Goal: Task Accomplishment & Management: Manage account settings

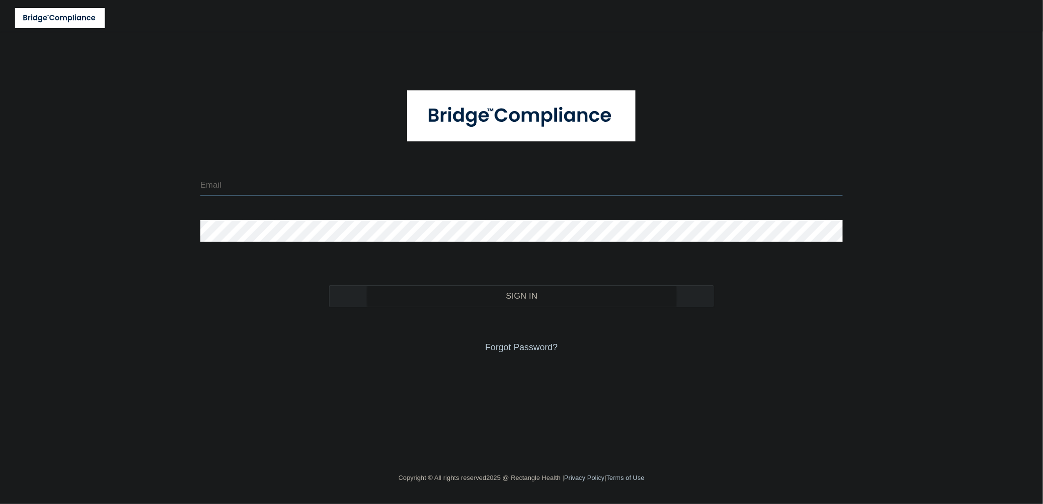
type input "[EMAIL_ADDRESS][DOMAIN_NAME]"
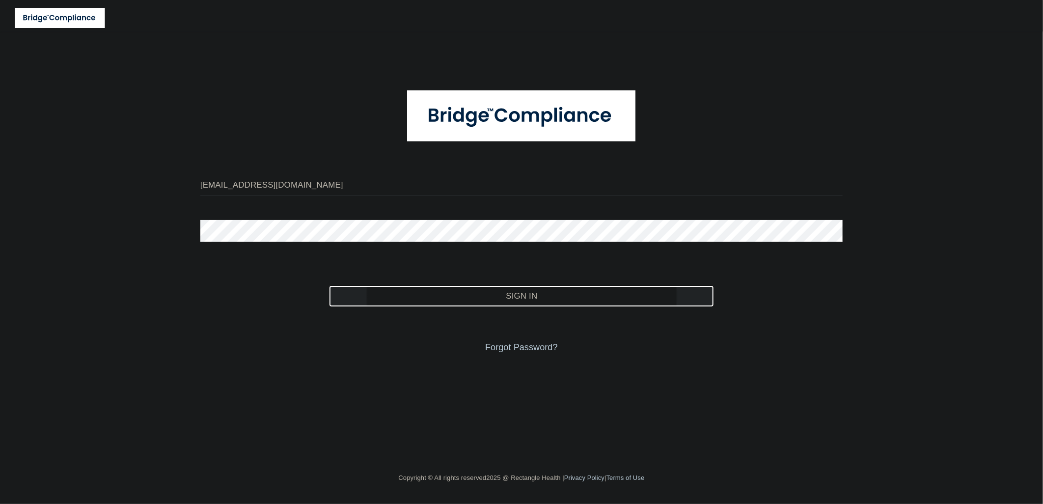
click at [508, 294] on button "Sign In" at bounding box center [521, 296] width 385 height 22
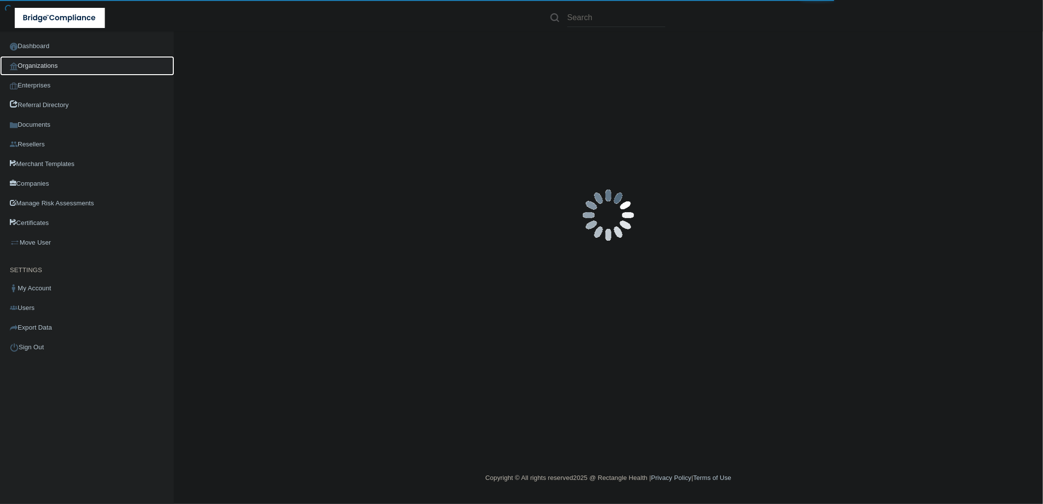
click at [75, 59] on link "Organizations" at bounding box center [87, 66] width 174 height 20
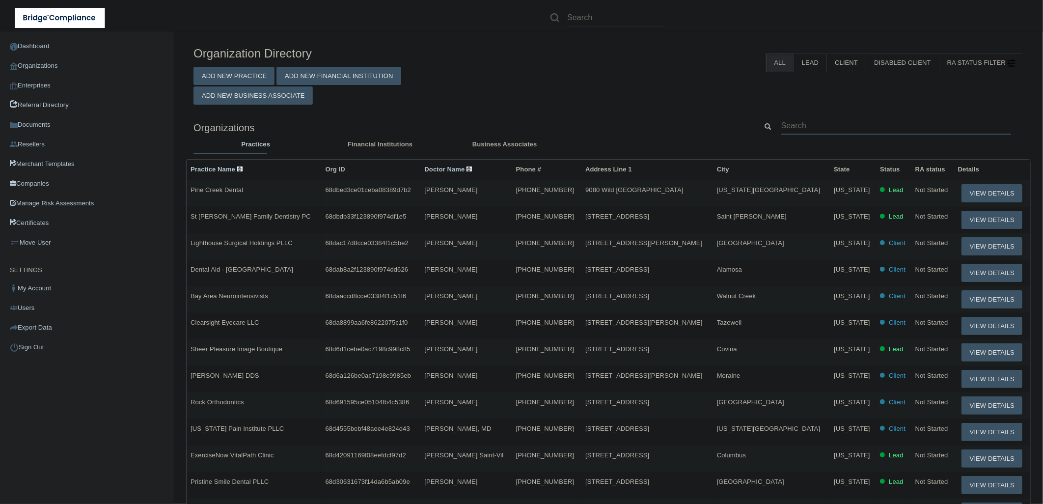
click at [835, 126] on input "text" at bounding box center [896, 125] width 230 height 18
paste input "[EMAIL_ADDRESS][DOMAIN_NAME]"
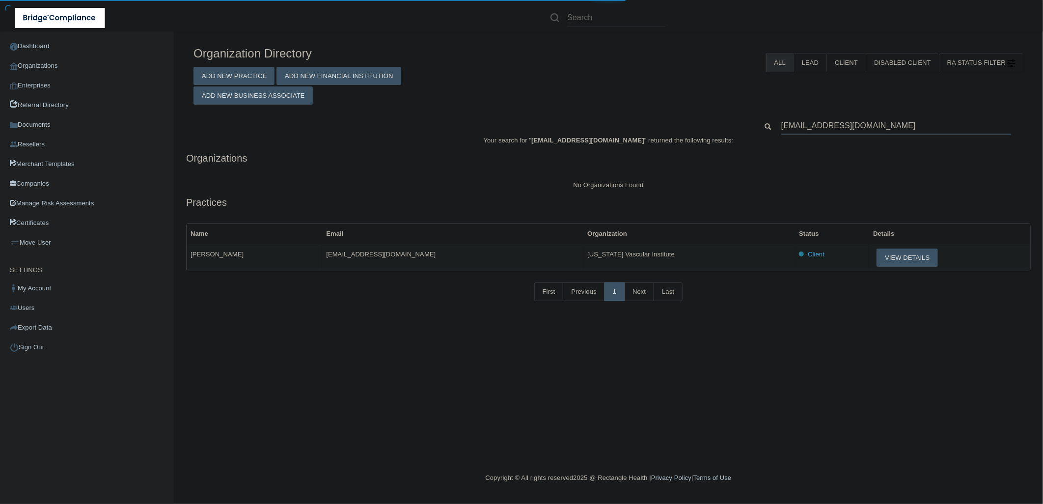
type input "[EMAIL_ADDRESS][DOMAIN_NAME]"
drag, startPoint x: 607, startPoint y: 256, endPoint x: 528, endPoint y: 254, distance: 79.6
click at [528, 254] on tr "Whitney Salazar whitney@dallasvi.com Texas Vascular Institute Client View Detai…" at bounding box center [609, 257] width 844 height 27
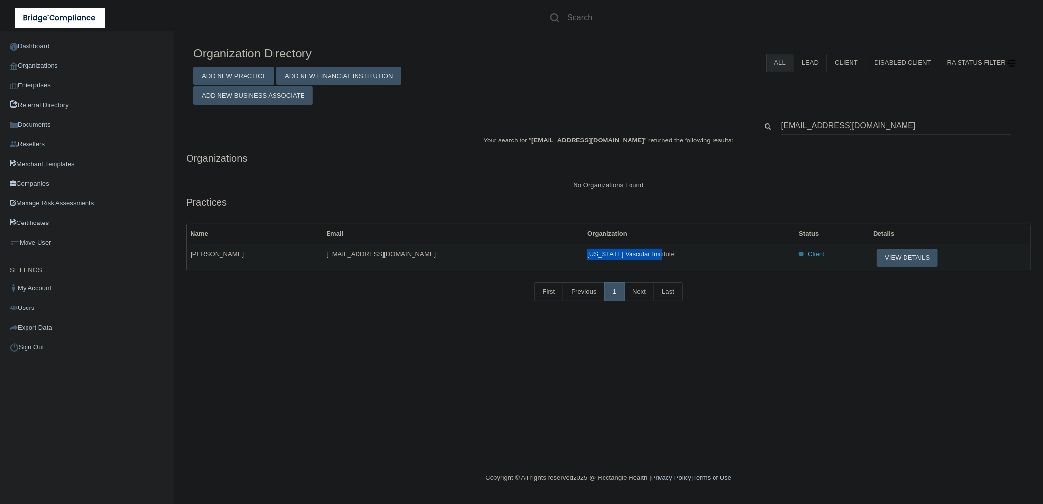
drag, startPoint x: 538, startPoint y: 256, endPoint x: 529, endPoint y: 256, distance: 8.8
click at [529, 256] on tr "Whitney Salazar whitney@dallasvi.com Texas Vascular Institute Client View Detai…" at bounding box center [609, 257] width 844 height 27
click at [876, 258] on button "View Details" at bounding box center [906, 257] width 61 height 18
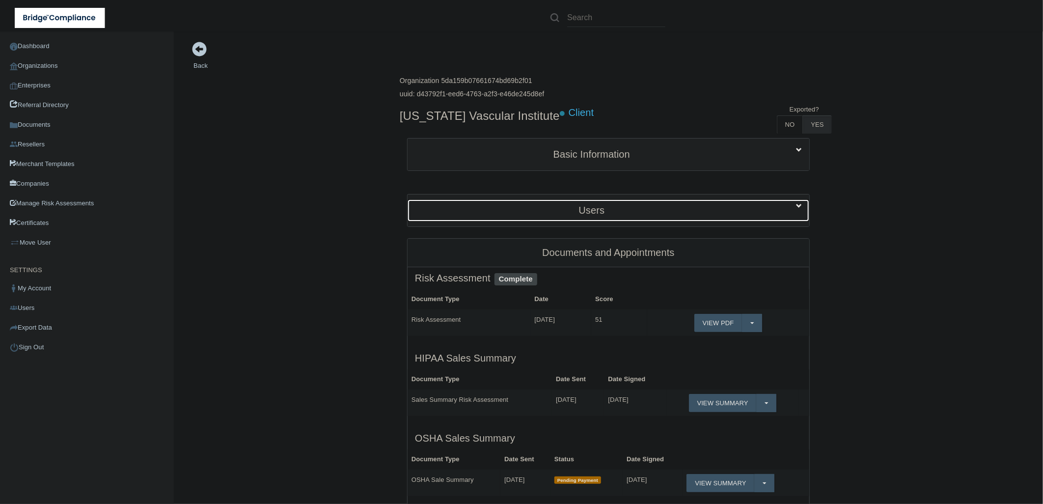
click at [607, 202] on div "Users" at bounding box center [592, 210] width 368 height 22
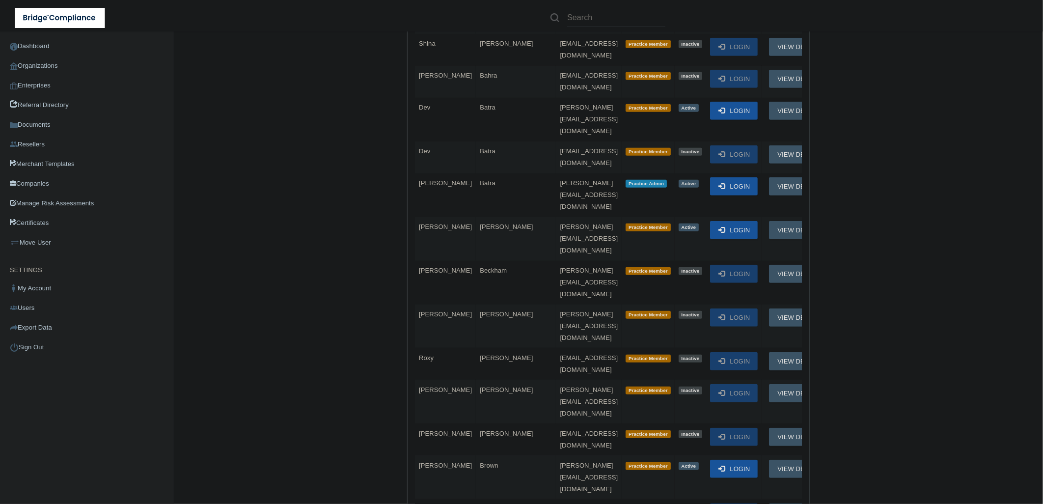
scroll to position [436, 0]
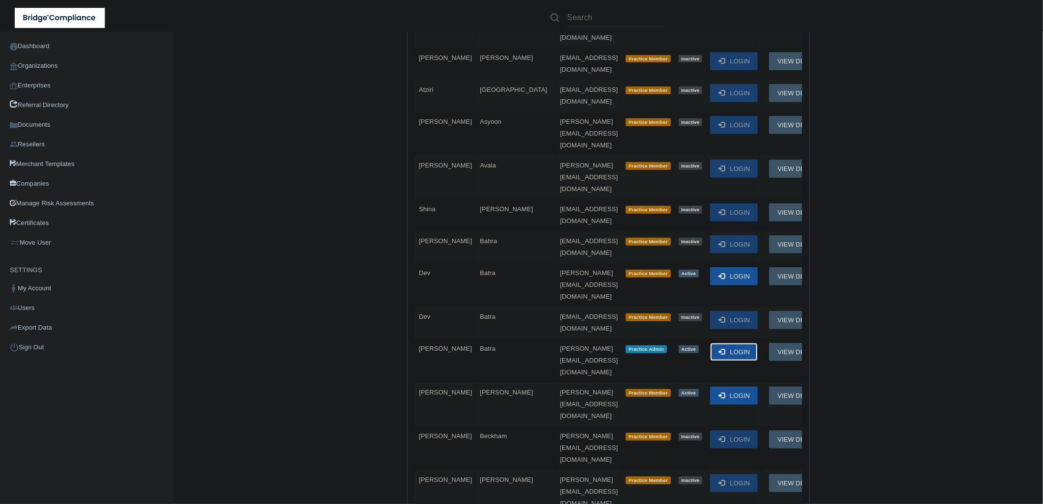
click at [717, 343] on button "Login" at bounding box center [734, 352] width 48 height 18
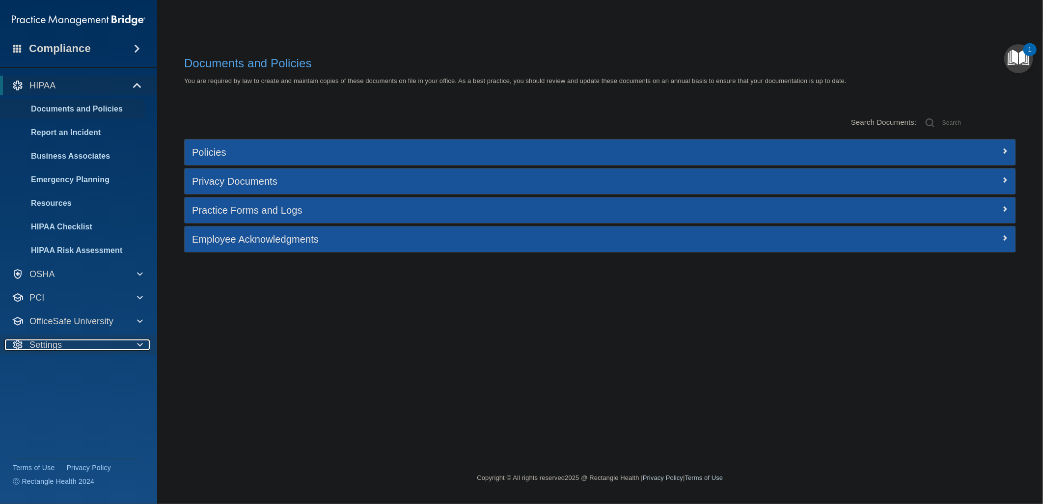
click at [104, 343] on div "Settings" at bounding box center [64, 345] width 121 height 12
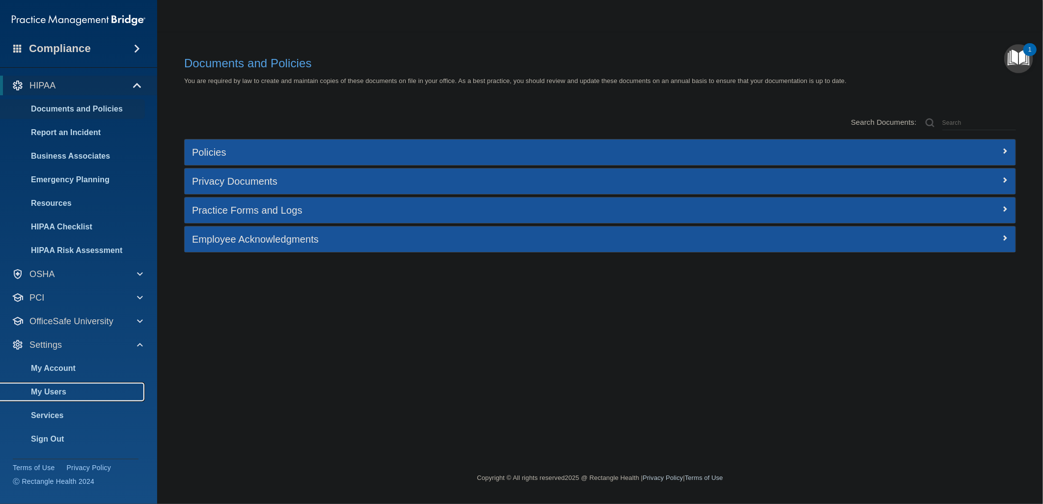
click at [80, 393] on p "My Users" at bounding box center [73, 392] width 134 height 10
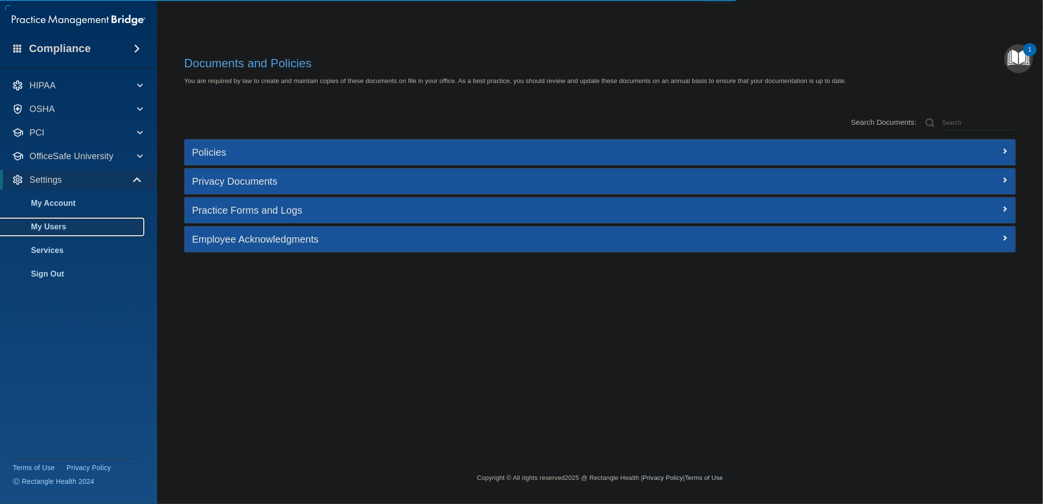
click at [56, 229] on p "My Users" at bounding box center [73, 227] width 134 height 10
select select "20"
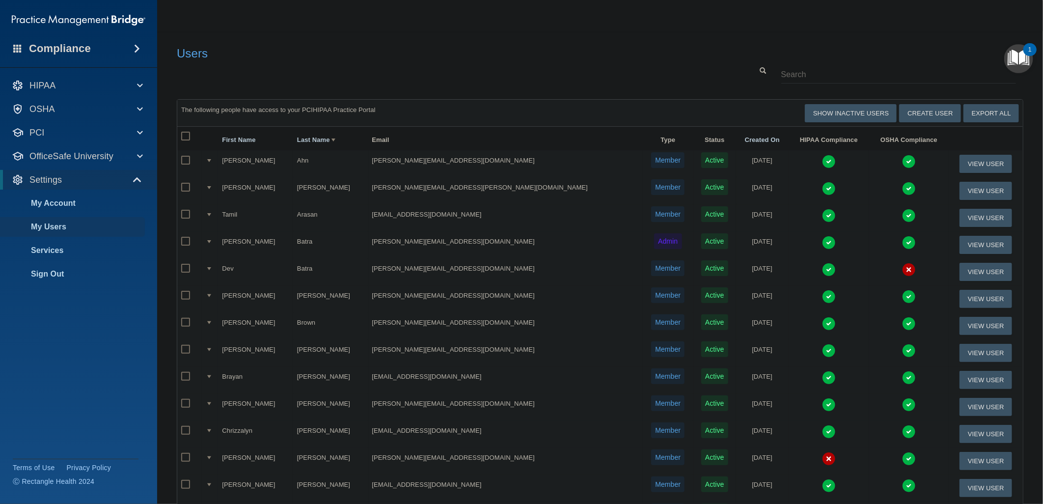
drag, startPoint x: 529, startPoint y: 12, endPoint x: 534, endPoint y: 7, distance: 7.3
click at [529, 12] on nav "Toggle navigation Angela Batra angela@dallasvi.com Manage My Enterprise Texas V…" at bounding box center [600, 15] width 886 height 31
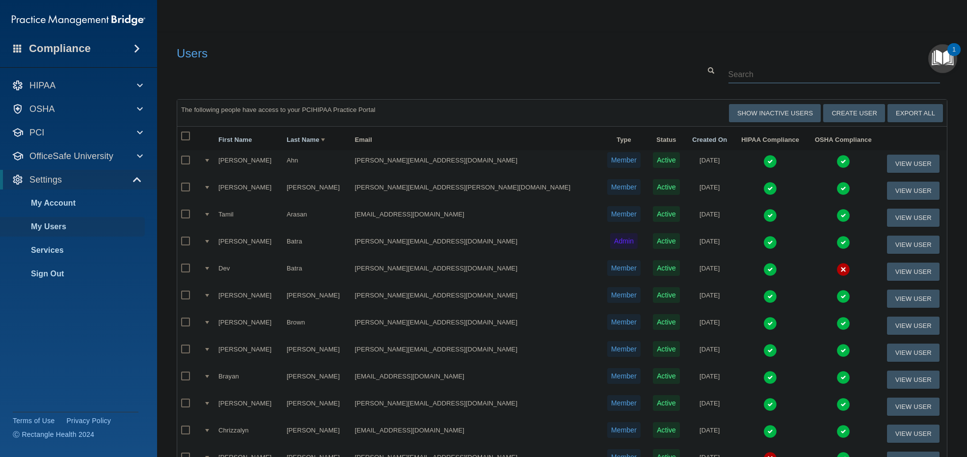
click at [330, 82] on div at bounding box center [562, 74] width 786 height 18
click at [529, 59] on h4 "Users" at bounding box center [398, 53] width 443 height 13
click at [826, 71] on input "text" at bounding box center [835, 74] width 212 height 18
paste input "whitney"
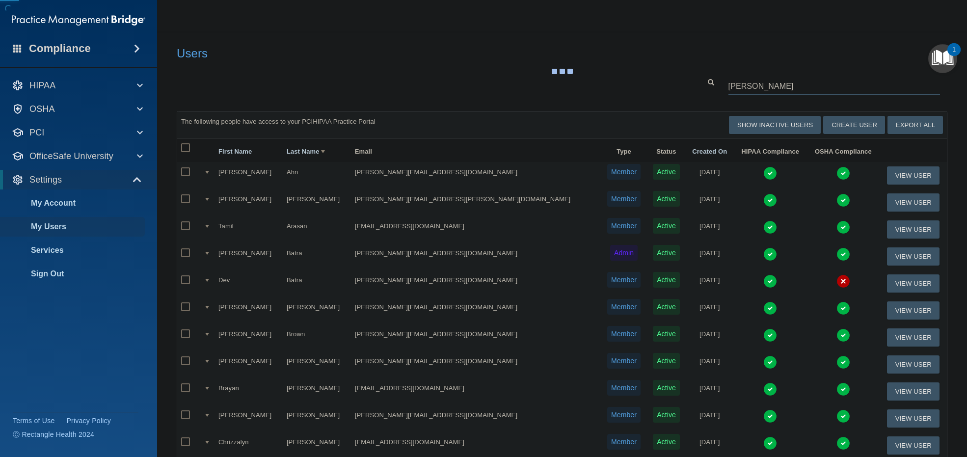
type input "whitney"
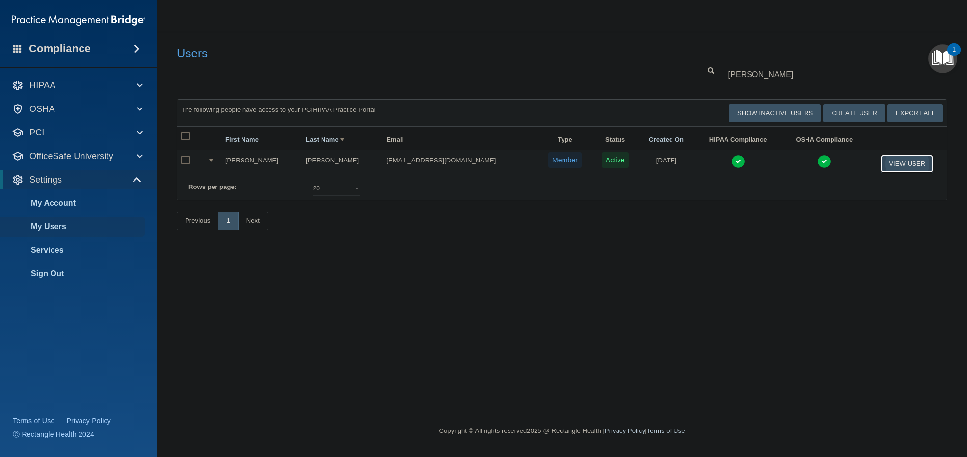
click at [890, 165] on button "View User" at bounding box center [907, 164] width 53 height 18
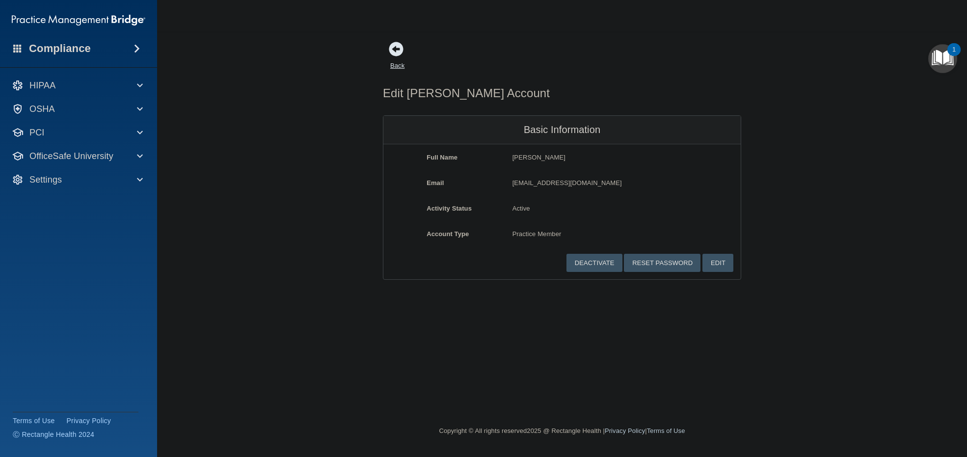
click at [398, 64] on link "Back" at bounding box center [397, 59] width 14 height 19
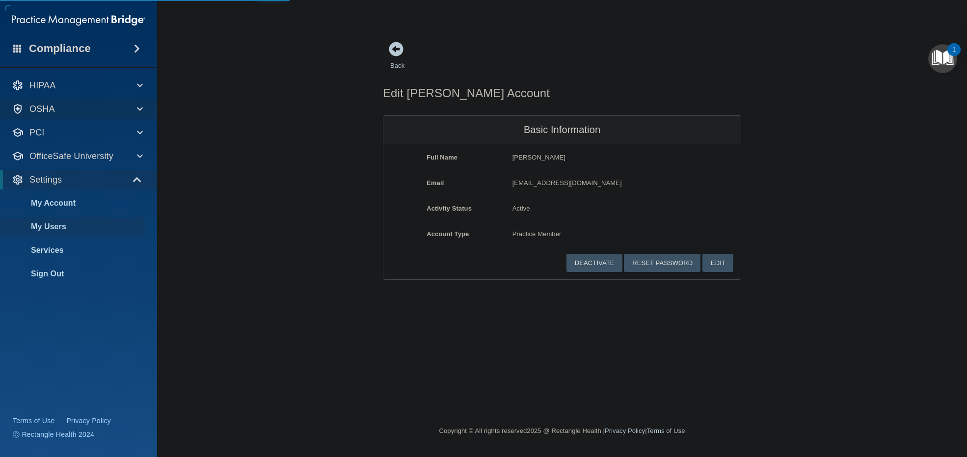
select select "20"
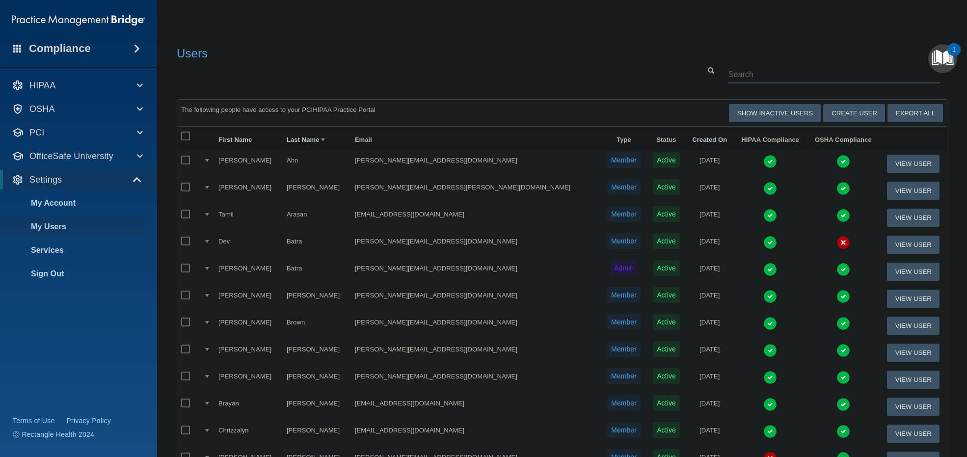
click at [845, 69] on input "text" at bounding box center [835, 74] width 212 height 18
paste input "whitney"
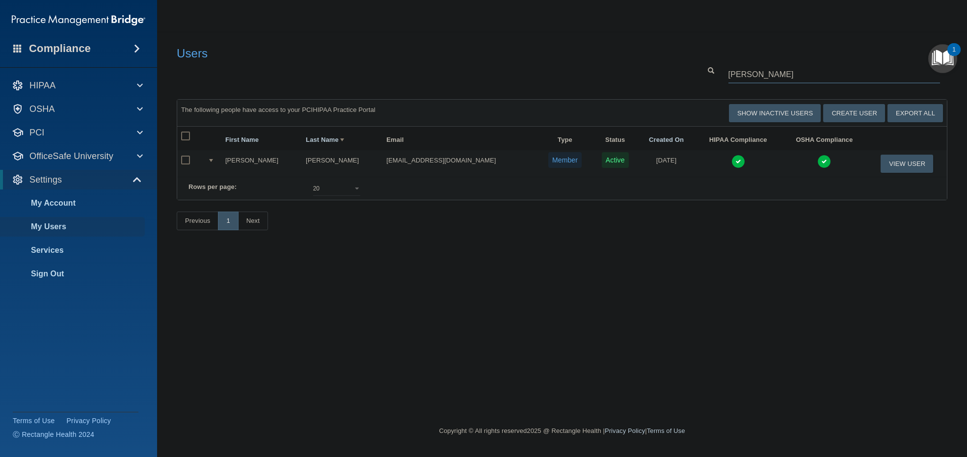
type input "whitney"
drag, startPoint x: 445, startPoint y: 161, endPoint x: 364, endPoint y: 161, distance: 81.0
click at [382, 161] on td "[EMAIL_ADDRESS][DOMAIN_NAME]" at bounding box center [459, 163] width 155 height 27
copy td "[EMAIL_ADDRESS][DOMAIN_NAME]"
click at [897, 163] on button "View User" at bounding box center [907, 164] width 53 height 18
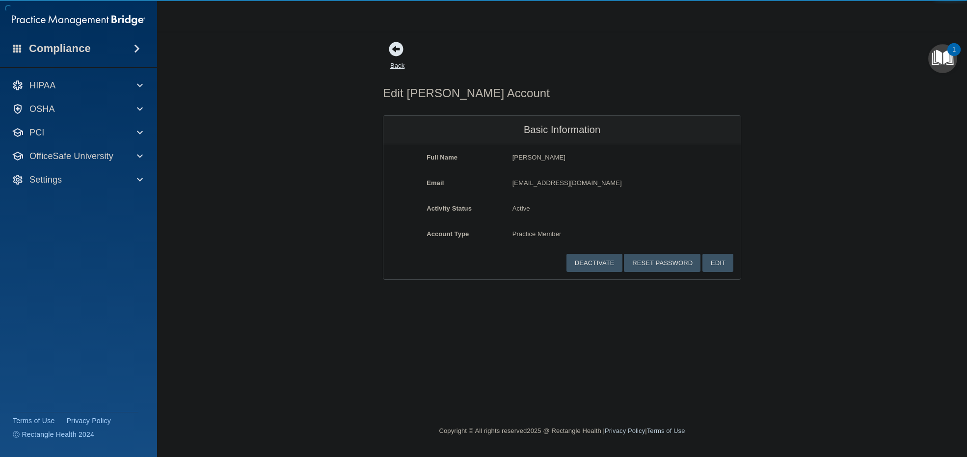
click at [400, 61] on link "Back" at bounding box center [397, 59] width 14 height 19
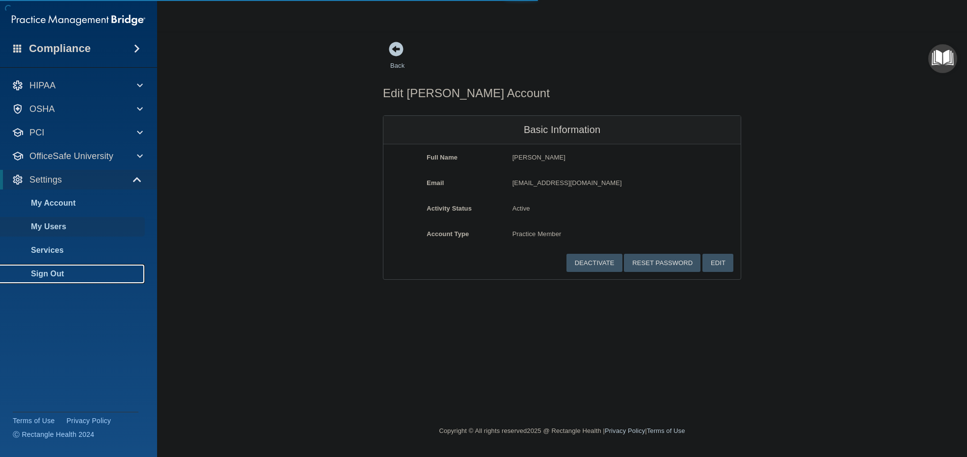
click at [59, 267] on link "Sign Out" at bounding box center [67, 274] width 155 height 20
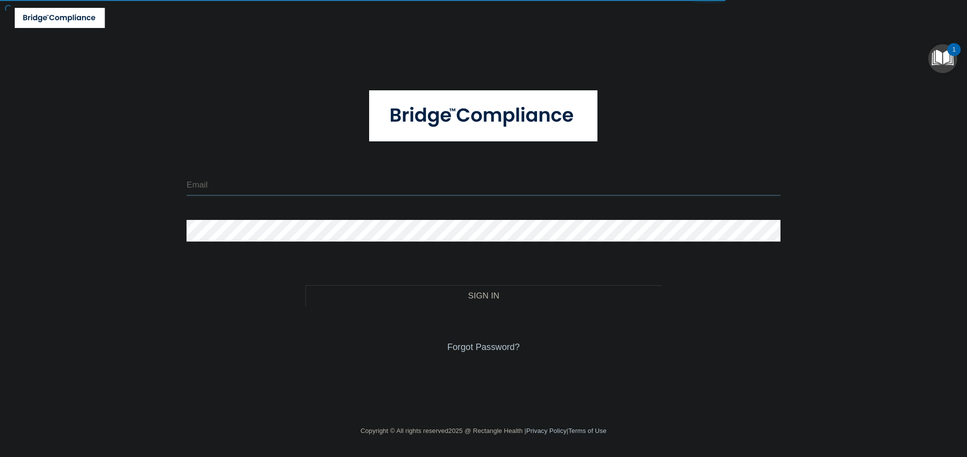
type input "jsilverio@rectanglehealth.com"
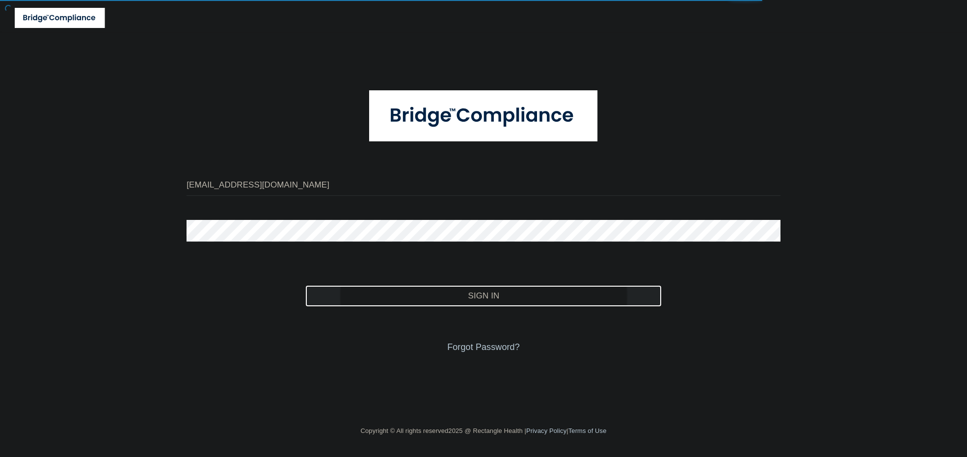
click at [358, 291] on button "Sign In" at bounding box center [483, 296] width 356 height 22
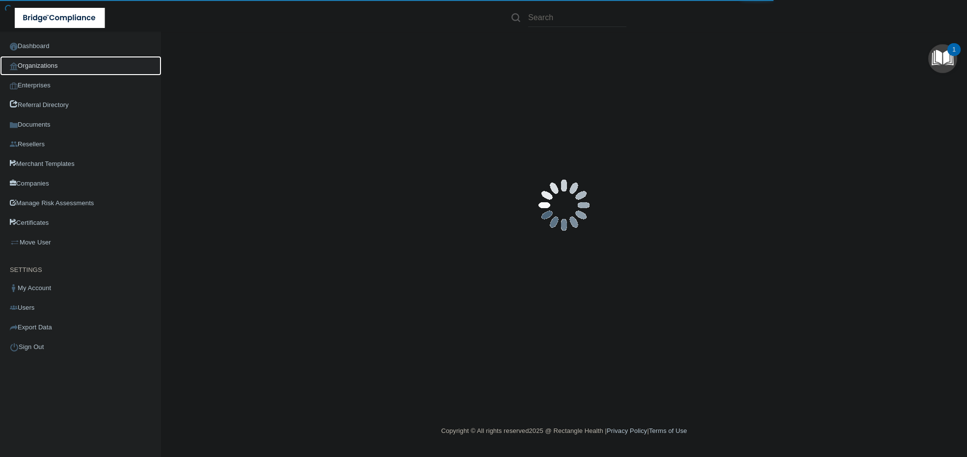
click at [55, 67] on link "Organizations" at bounding box center [81, 66] width 162 height 20
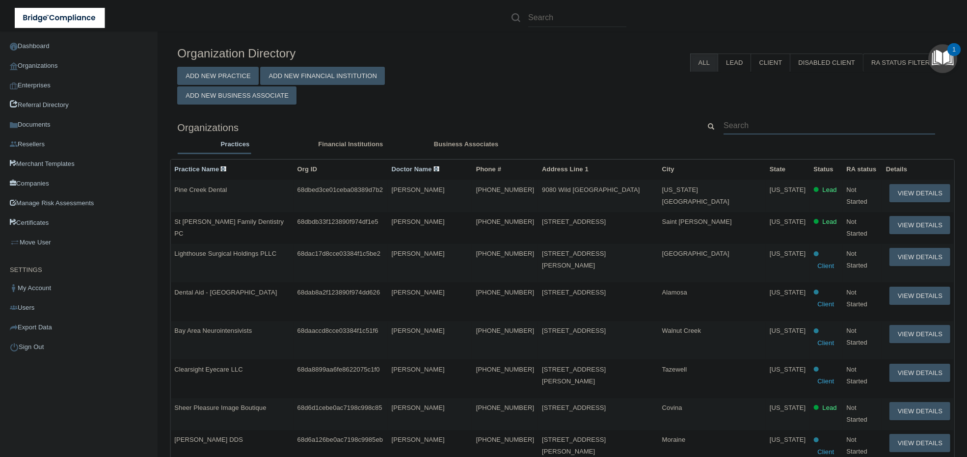
click at [796, 126] on input "text" at bounding box center [830, 125] width 212 height 18
paste input "[EMAIL_ADDRESS][DOMAIN_NAME]"
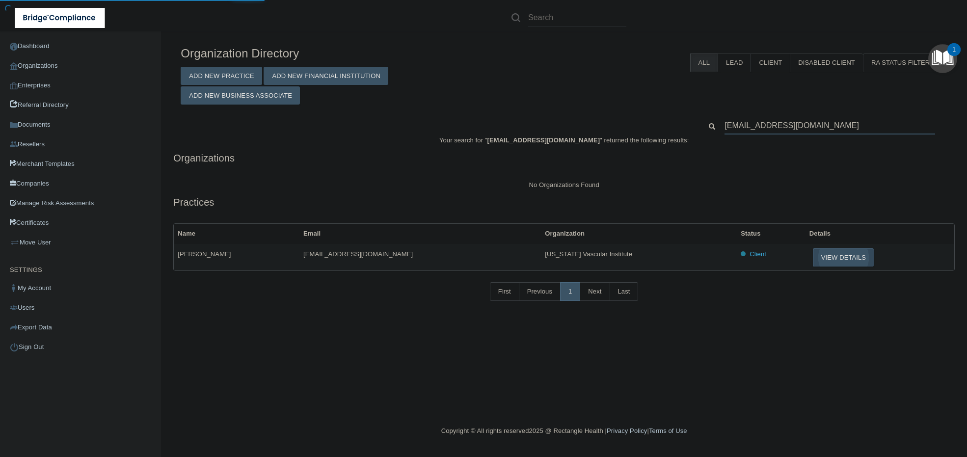
type input "[EMAIL_ADDRESS][DOMAIN_NAME]"
click at [813, 259] on button "View Details" at bounding box center [843, 257] width 61 height 18
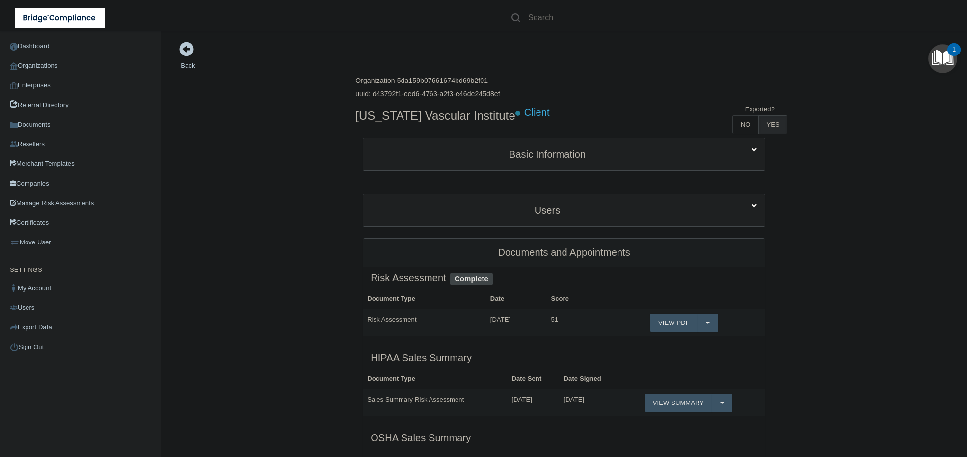
click at [553, 194] on div "Users" at bounding box center [564, 210] width 402 height 32
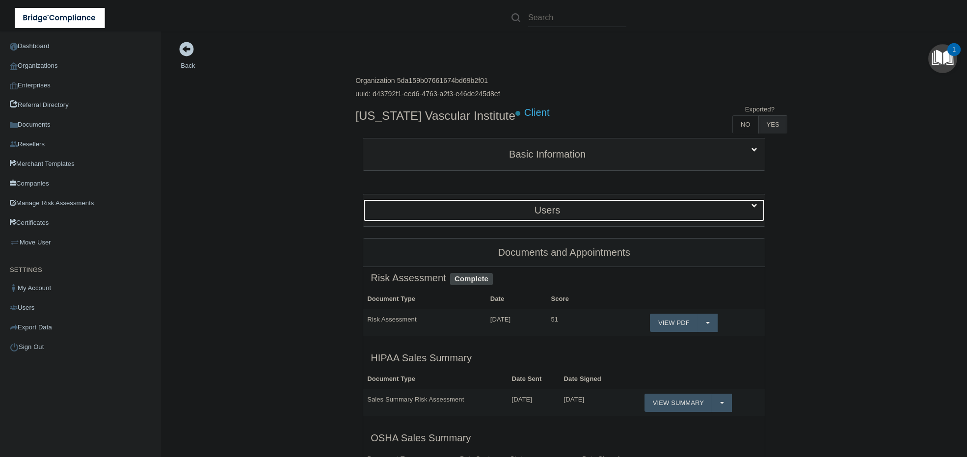
click at [554, 207] on h5 "Users" at bounding box center [548, 210] width 354 height 11
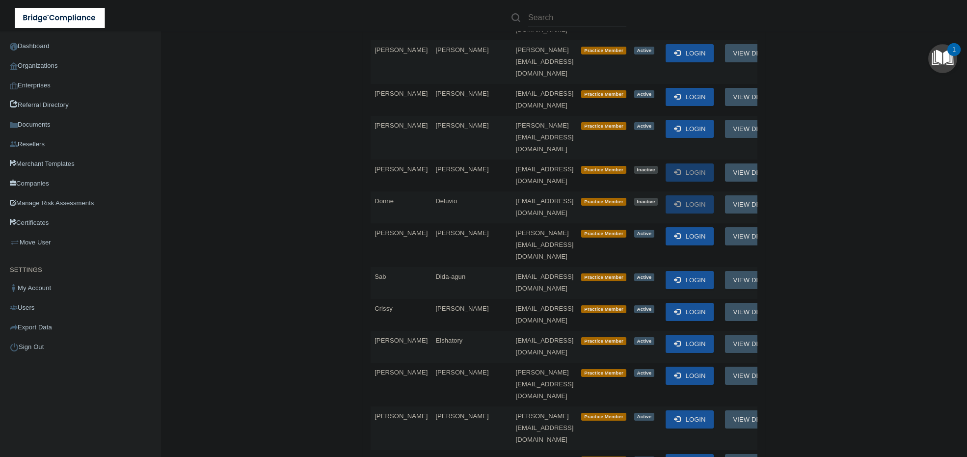
scroll to position [2796, 0]
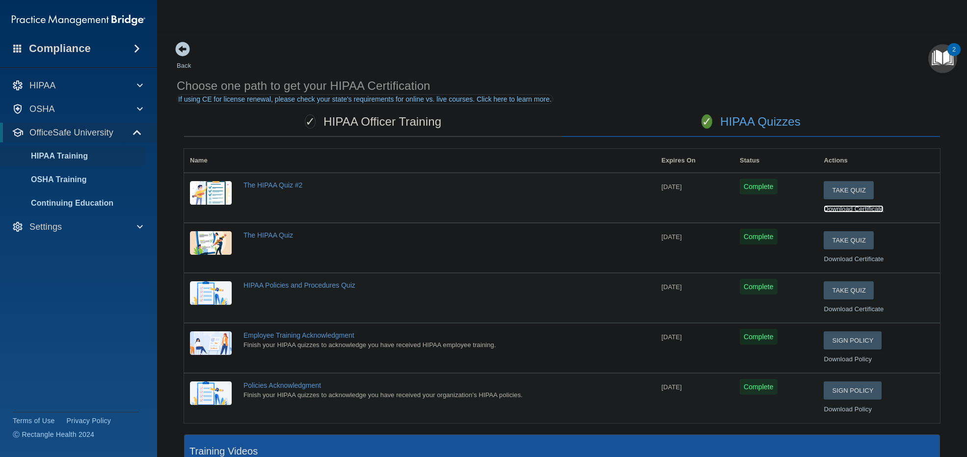
click at [854, 210] on link "Download Certificate" at bounding box center [854, 208] width 60 height 7
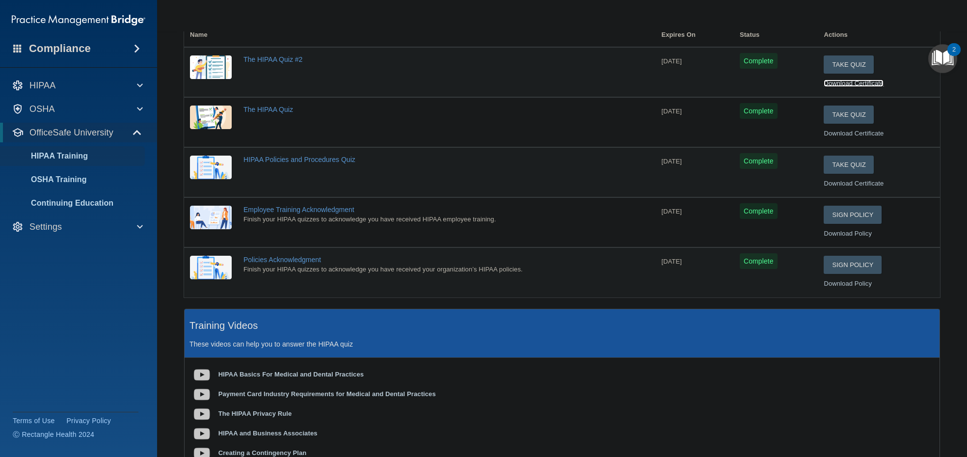
scroll to position [163, 0]
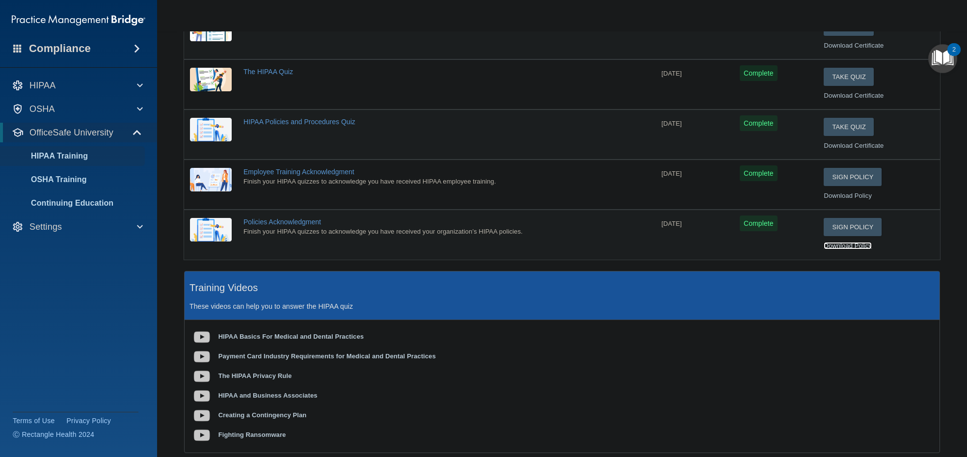
click at [842, 245] on link "Download Policy" at bounding box center [848, 245] width 48 height 7
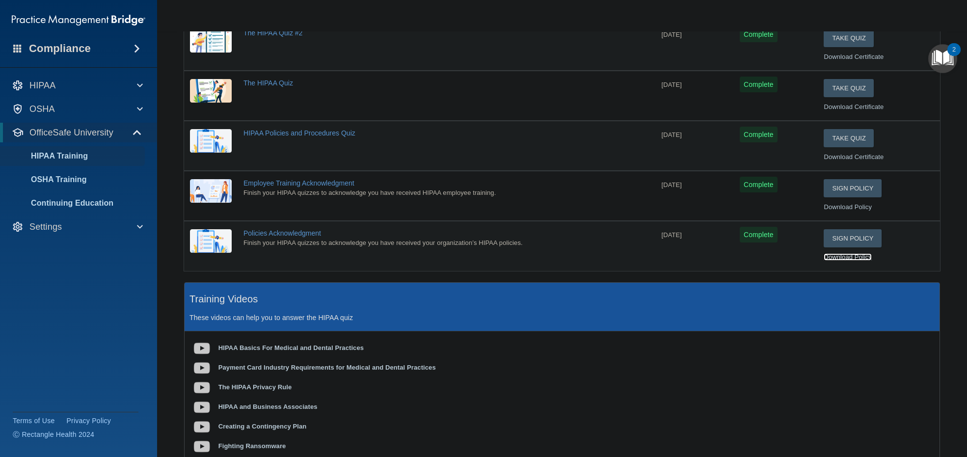
scroll to position [0, 0]
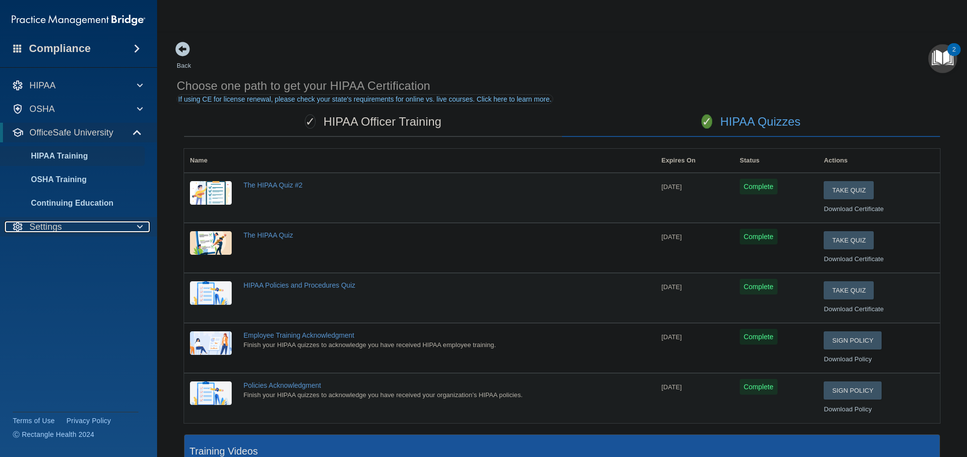
click at [96, 227] on div "Settings" at bounding box center [64, 227] width 121 height 12
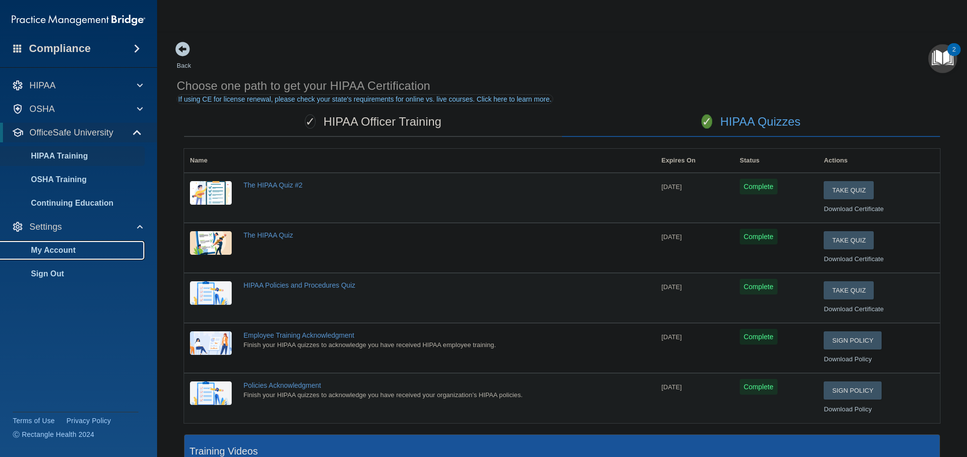
click at [83, 250] on p "My Account" at bounding box center [73, 250] width 134 height 10
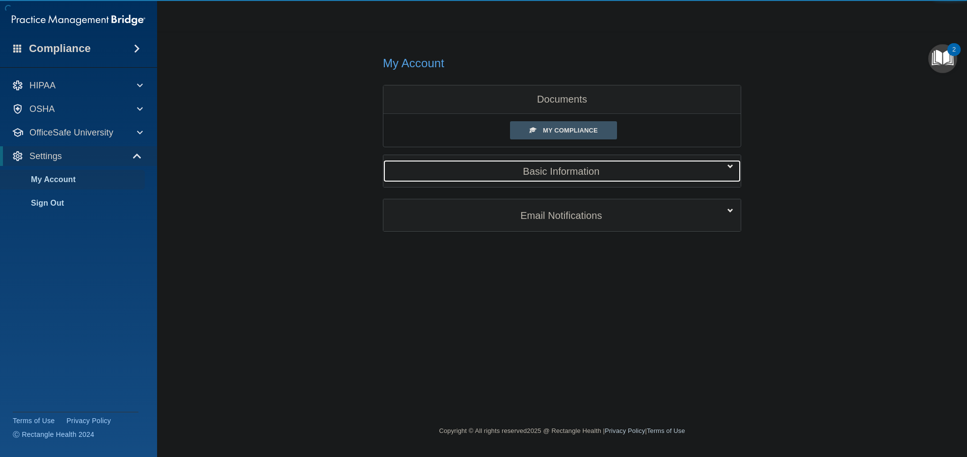
click at [495, 177] on h5 "Basic Information" at bounding box center [547, 171] width 313 height 11
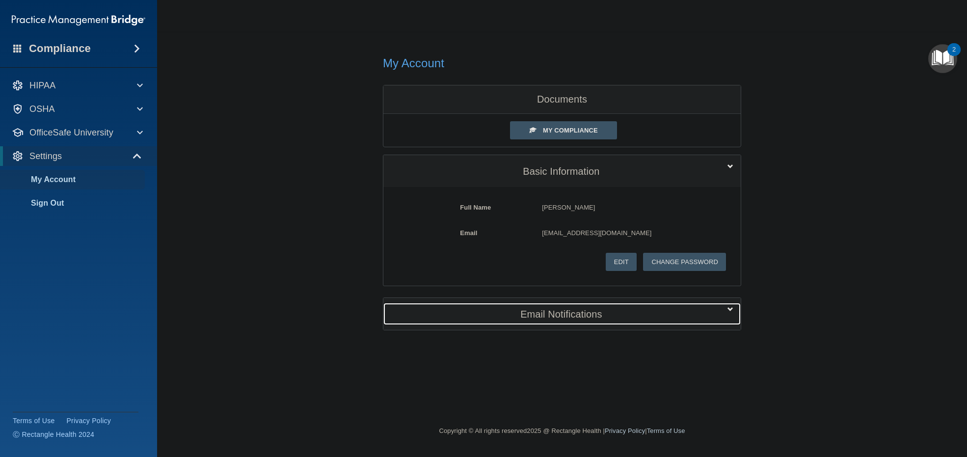
click at [509, 320] on h5 "Email Notifications" at bounding box center [547, 314] width 313 height 11
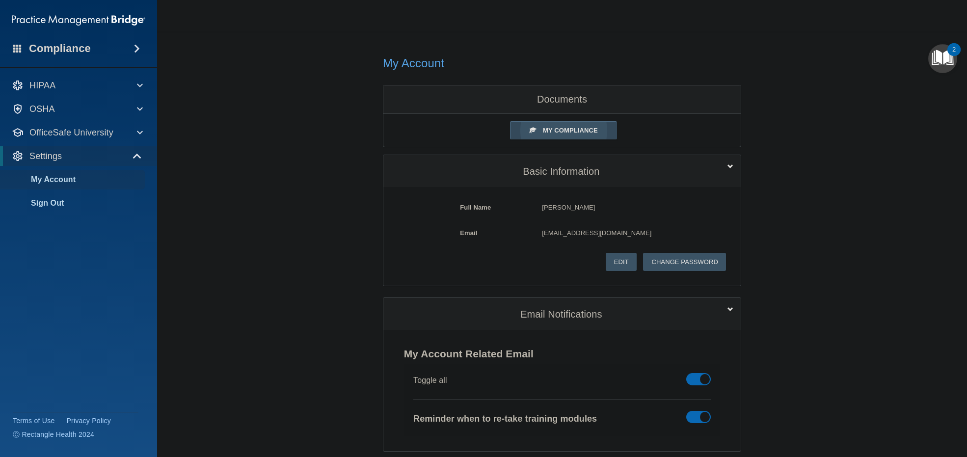
click at [561, 127] on span "My Compliance" at bounding box center [570, 130] width 55 height 7
